Goal: Information Seeking & Learning: Understand process/instructions

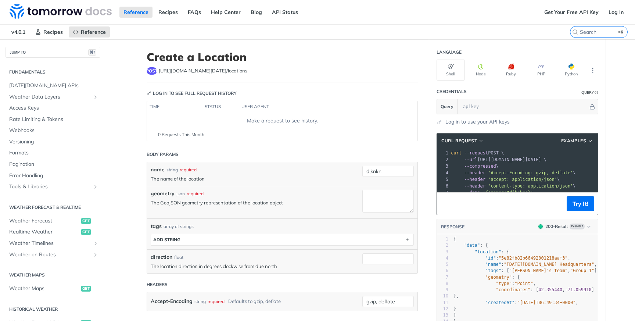
scroll to position [247, 0]
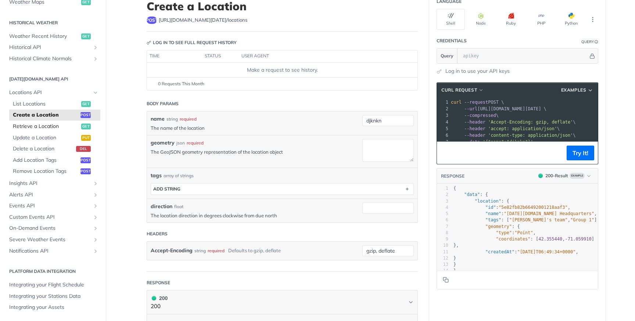
click at [65, 125] on span "Retrieve a Location" at bounding box center [46, 126] width 67 height 7
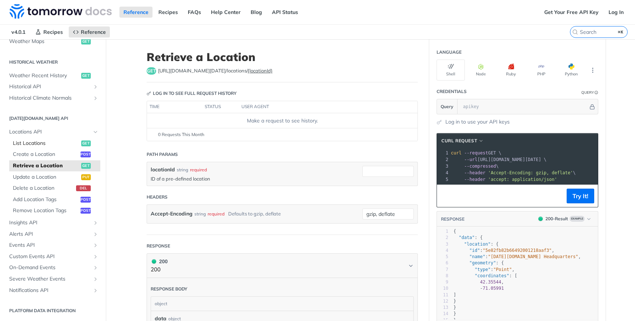
click at [59, 140] on span "List Locations" at bounding box center [46, 143] width 67 height 7
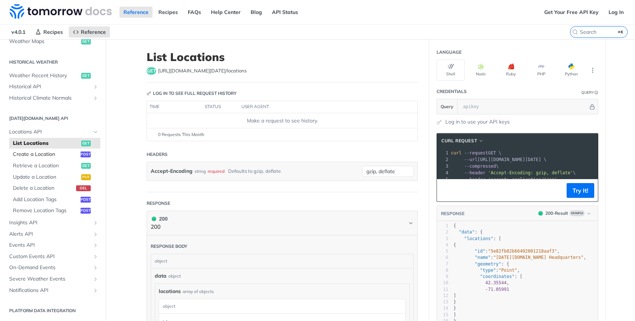
click at [66, 154] on span "Create a Location" at bounding box center [46, 154] width 66 height 7
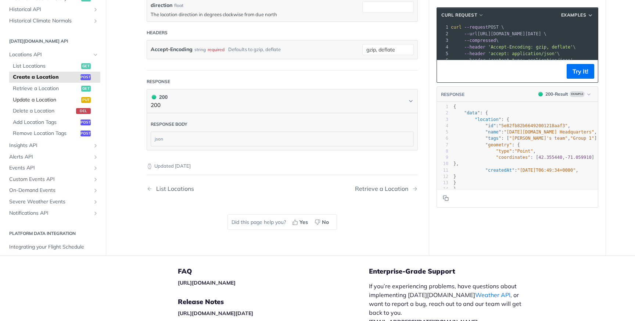
scroll to position [220, 0]
click at [47, 154] on span "Alerts API" at bounding box center [50, 156] width 82 height 7
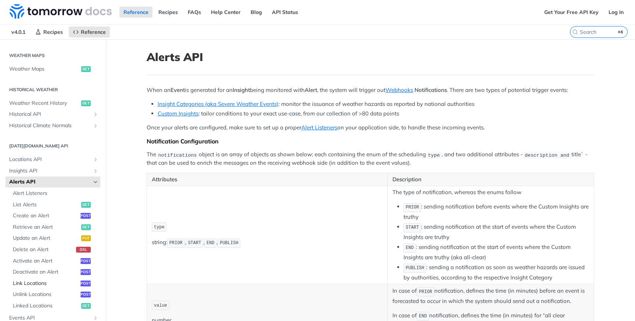
click at [67, 288] on link "Link Locations post" at bounding box center [54, 283] width 91 height 11
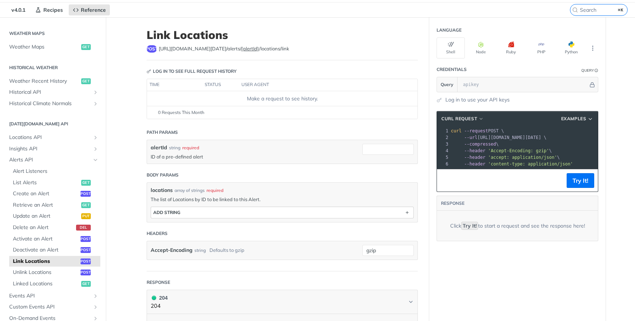
scroll to position [23, 0]
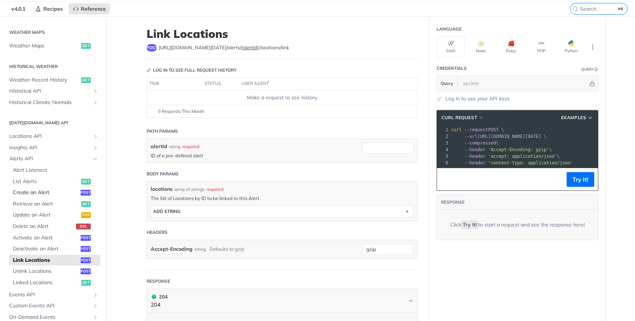
click at [46, 193] on span "Create an Alert" at bounding box center [46, 192] width 66 height 7
select select "true"
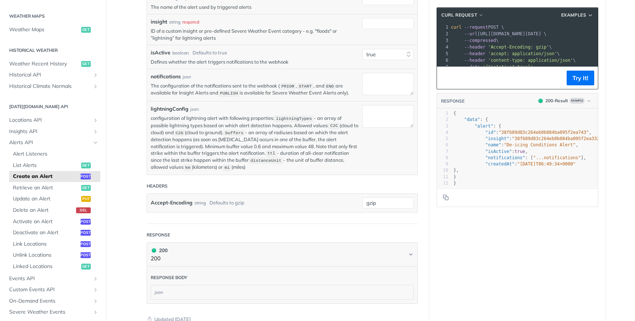
scroll to position [174, 0]
click at [47, 245] on span "Link Locations" at bounding box center [46, 243] width 66 height 7
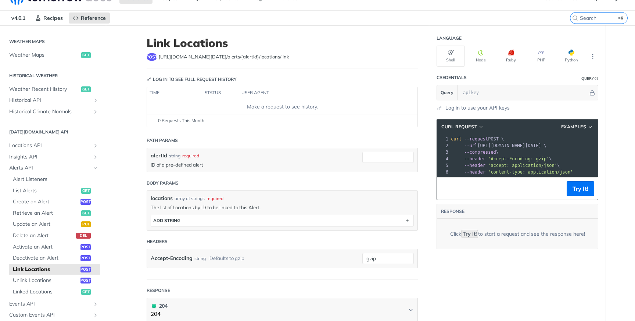
scroll to position [14, 0]
click at [69, 146] on span "Locations API" at bounding box center [50, 145] width 82 height 7
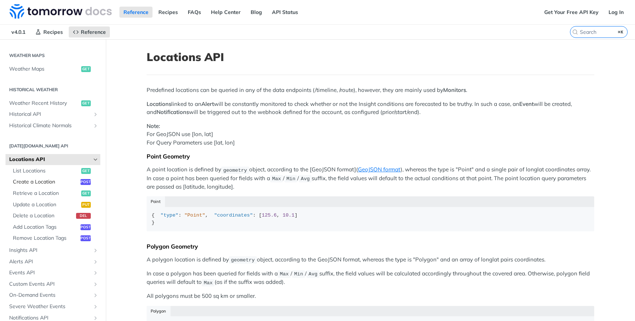
click at [69, 183] on span "Create a Location" at bounding box center [46, 181] width 66 height 7
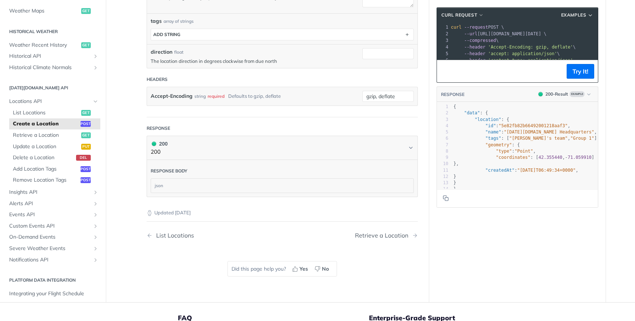
scroll to position [275, 0]
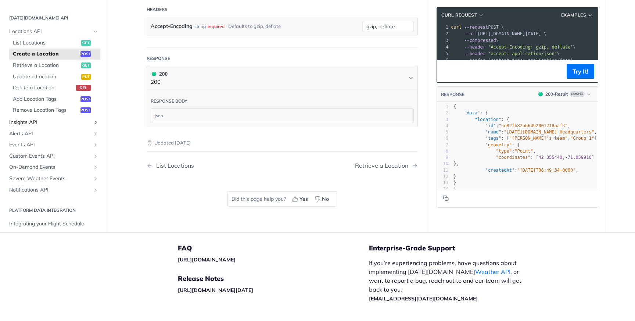
click at [46, 122] on span "Insights API" at bounding box center [50, 122] width 82 height 7
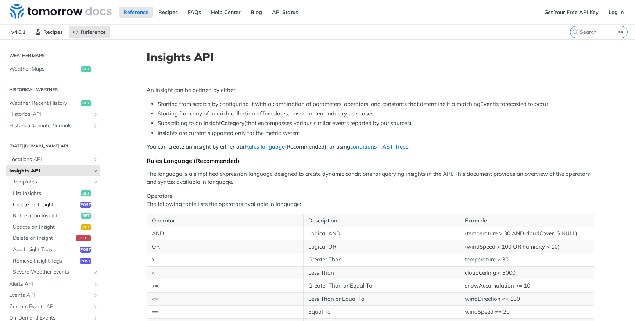
click at [40, 206] on span "Create an Insight" at bounding box center [46, 204] width 66 height 7
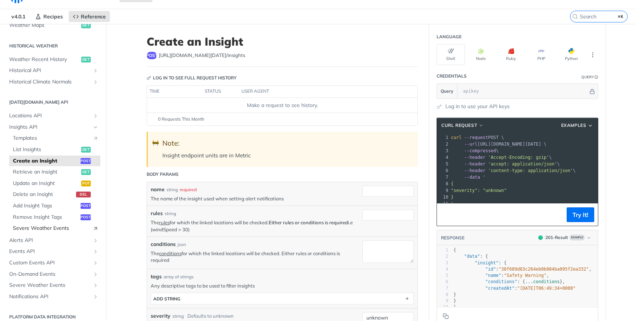
scroll to position [262, 0]
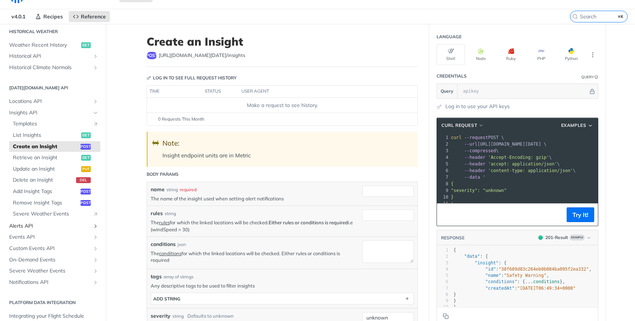
click at [29, 225] on span "Alerts API" at bounding box center [50, 225] width 82 height 7
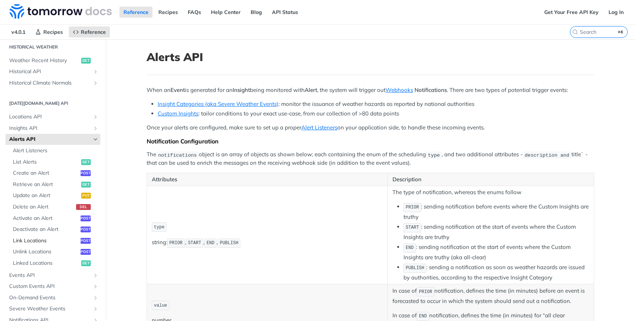
click at [48, 244] on link "Link Locations post" at bounding box center [54, 240] width 91 height 11
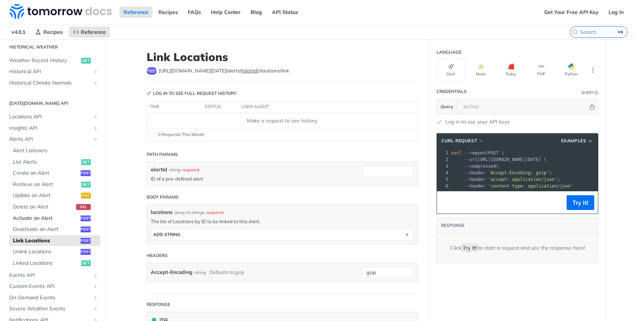
click at [51, 217] on span "Activate an Alert" at bounding box center [46, 218] width 66 height 7
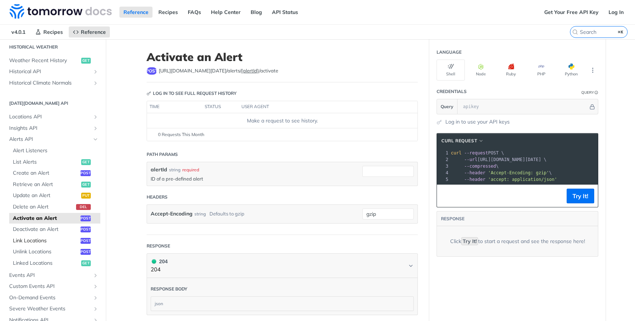
click at [47, 238] on span "Link Locations" at bounding box center [46, 240] width 66 height 7
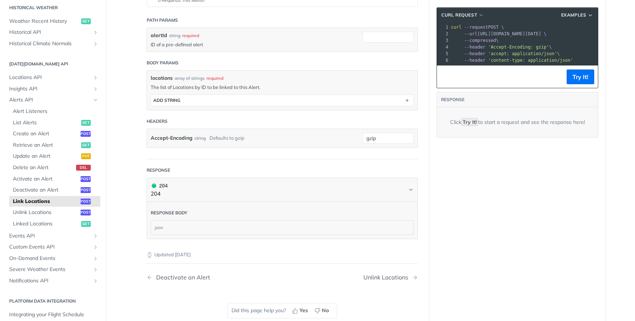
scroll to position [161, 0]
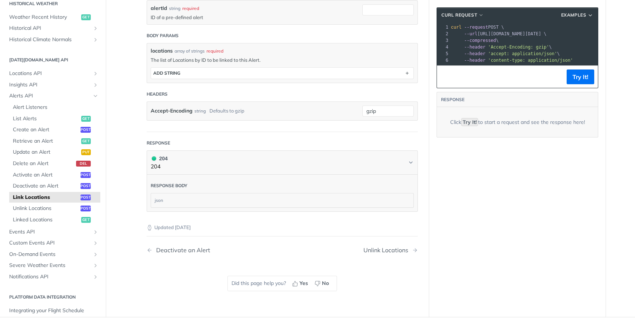
click at [238, 205] on div "json" at bounding box center [282, 200] width 263 height 14
click at [151, 202] on div "json" at bounding box center [282, 200] width 263 height 15
click at [153, 202] on div "json" at bounding box center [282, 200] width 263 height 14
click at [474, 126] on code "Try It!" at bounding box center [469, 122] width 17 height 8
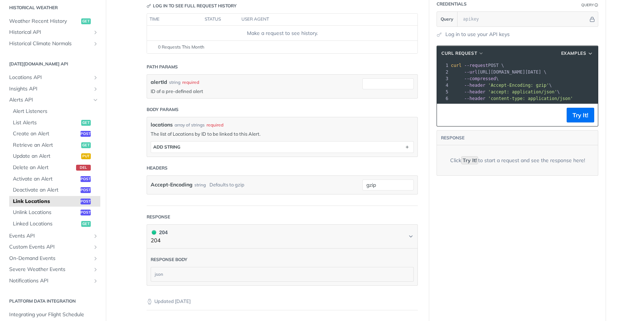
scroll to position [87, 0]
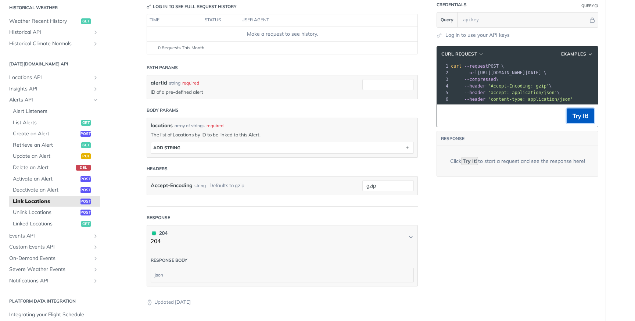
click at [579, 123] on button "Try It!" at bounding box center [581, 115] width 28 height 15
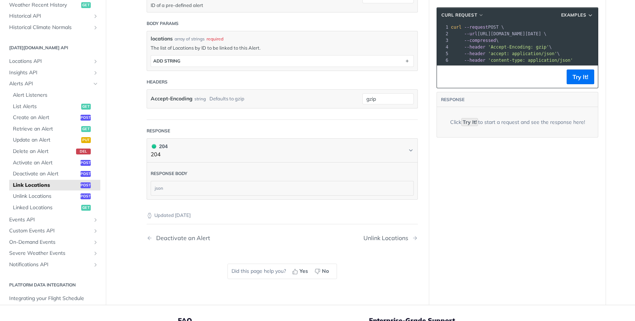
scroll to position [181, 0]
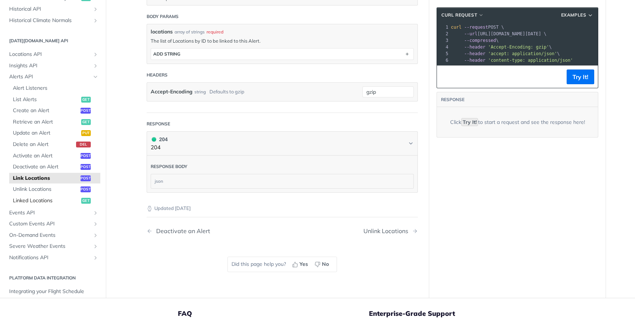
click at [68, 202] on span "Linked Locations" at bounding box center [46, 200] width 67 height 7
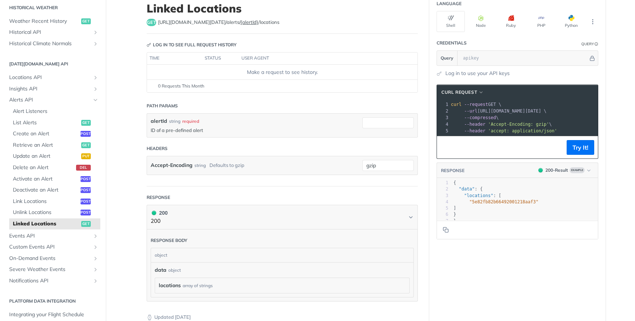
scroll to position [49, 0]
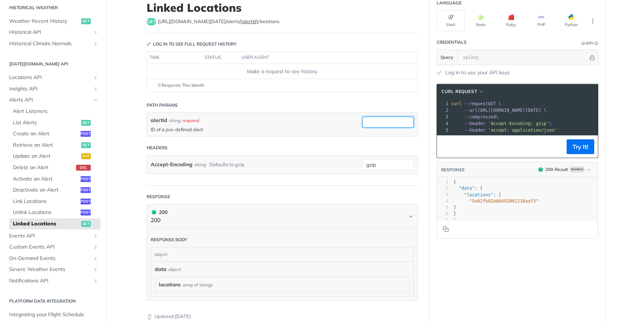
click at [379, 124] on input "alertId" at bounding box center [388, 122] width 51 height 11
type input "ml"
